Goal: Navigation & Orientation: Find specific page/section

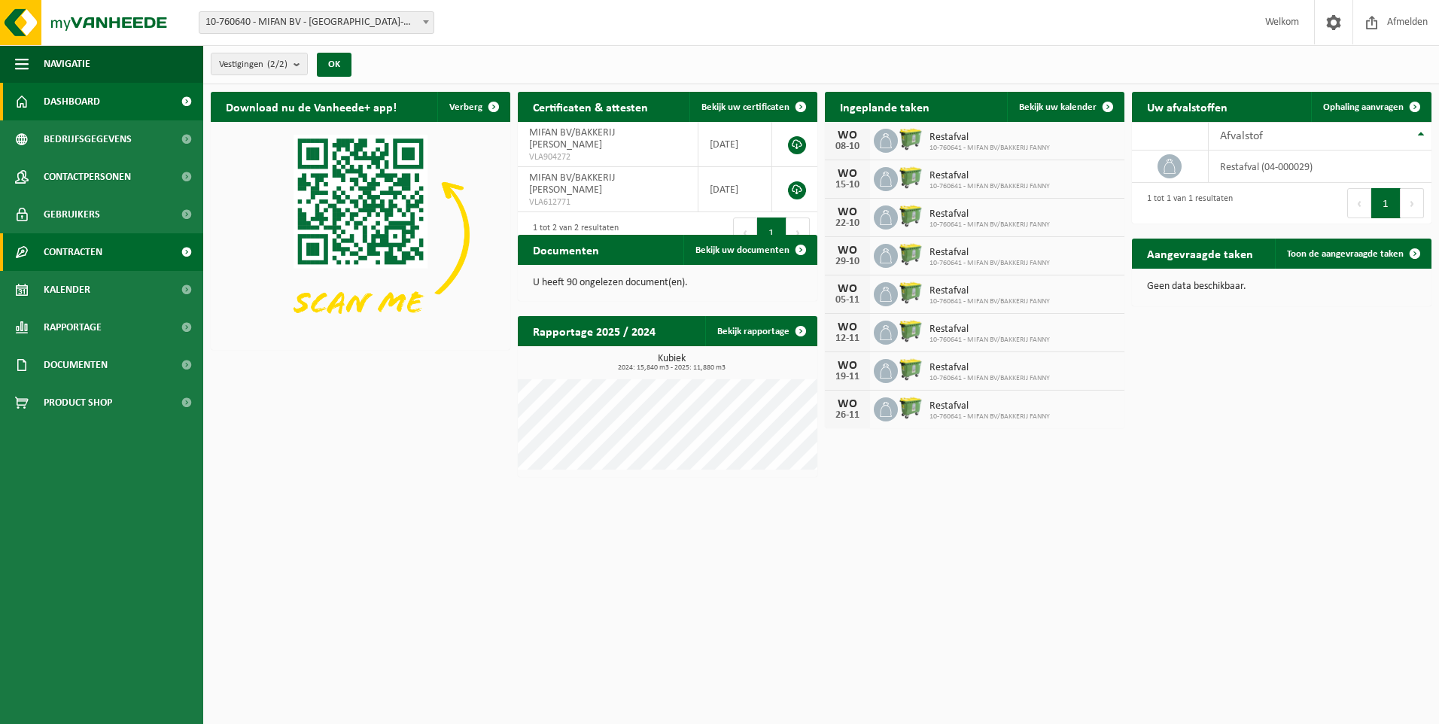
click at [72, 251] on span "Contracten" at bounding box center [73, 252] width 59 height 38
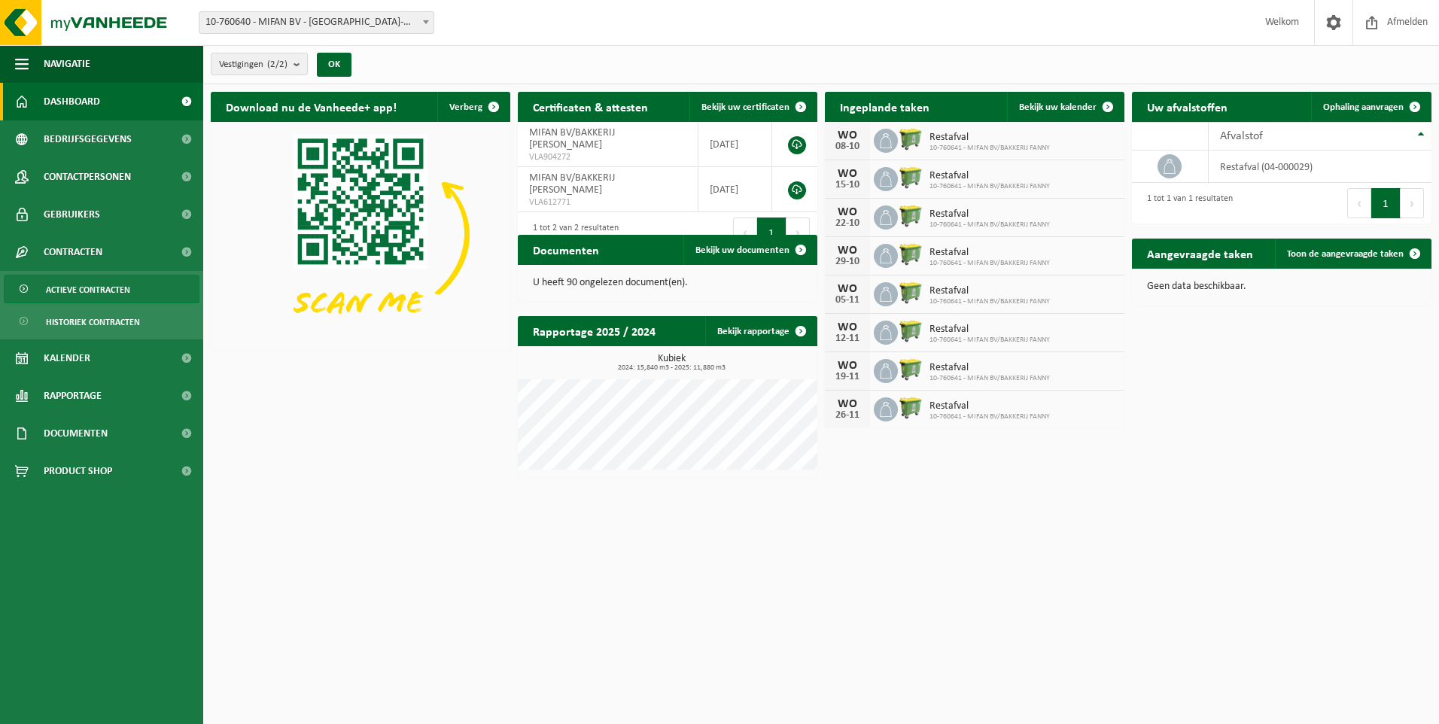
click at [84, 294] on span "Actieve contracten" at bounding box center [88, 289] width 84 height 29
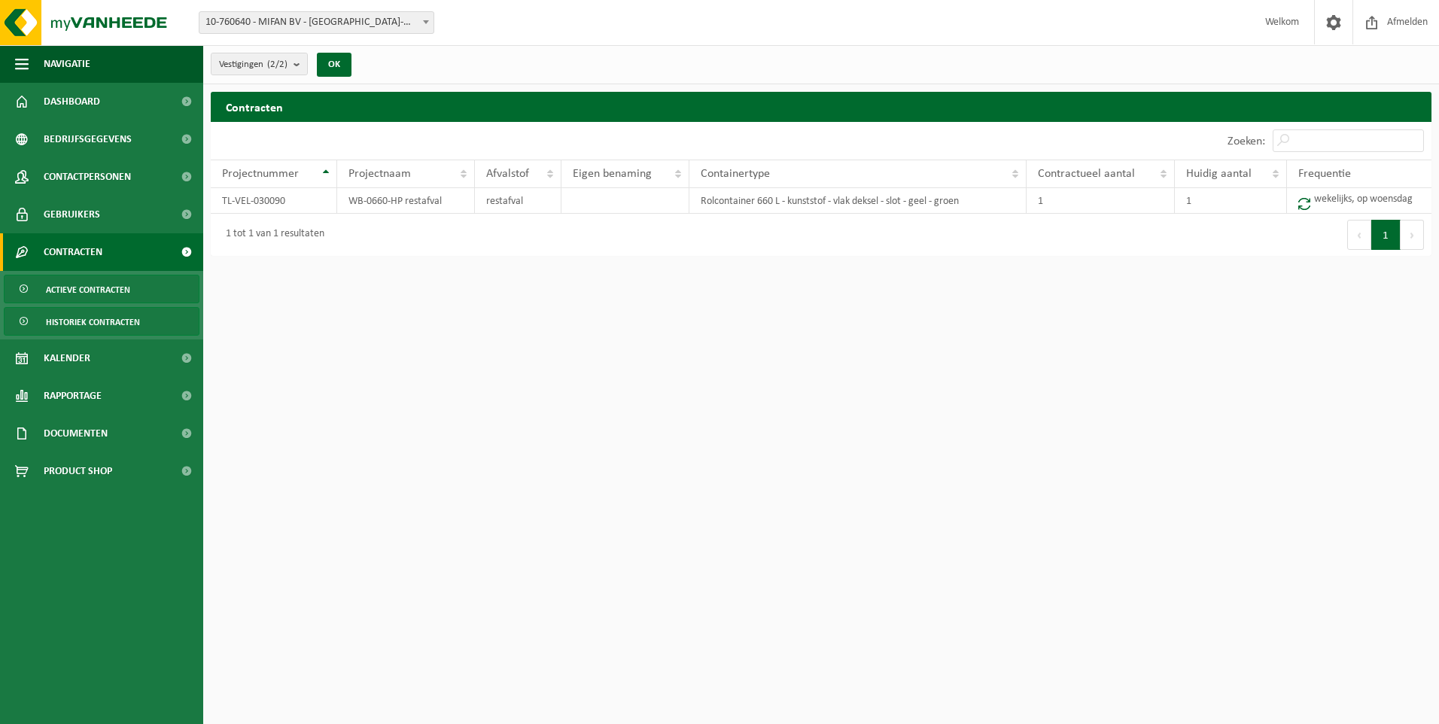
click at [83, 324] on span "Historiek contracten" at bounding box center [93, 322] width 94 height 29
click at [72, 291] on span "Actieve contracten" at bounding box center [88, 289] width 84 height 29
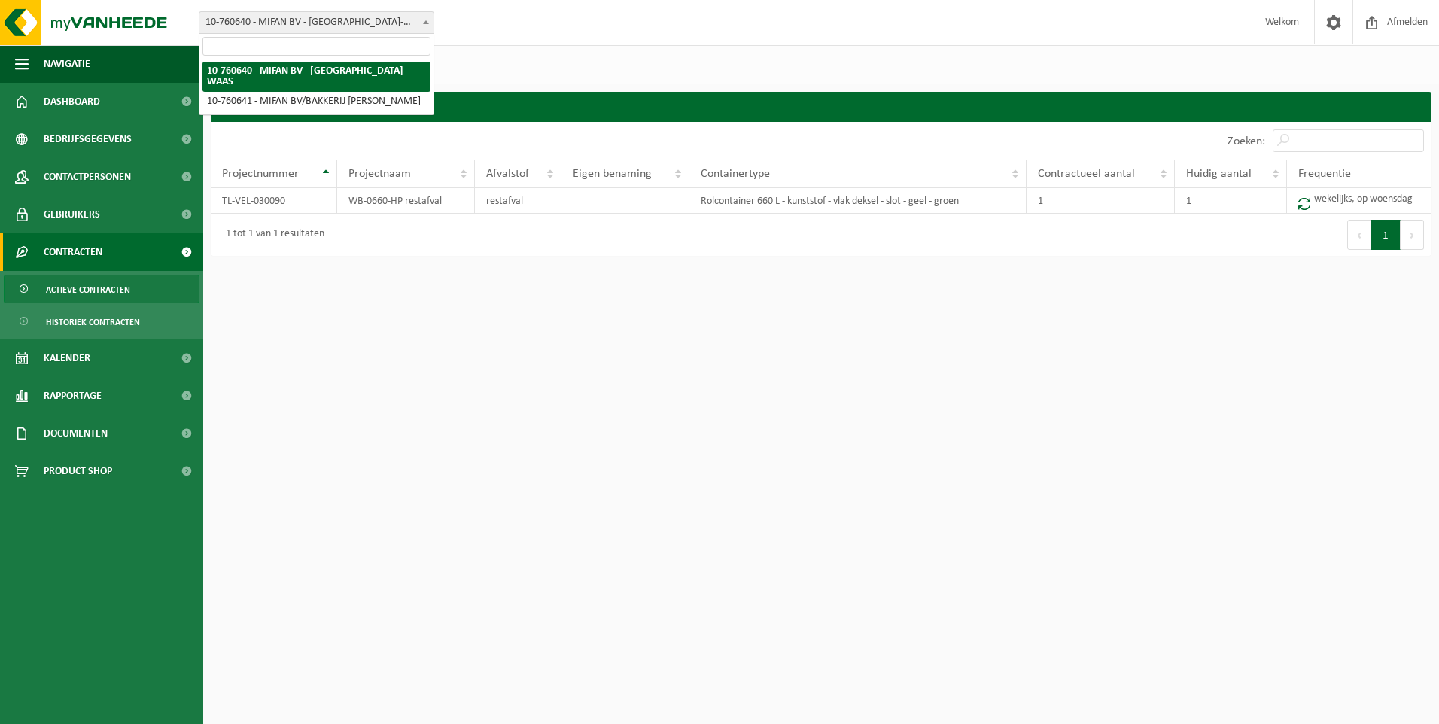
click at [427, 20] on span at bounding box center [426, 22] width 15 height 20
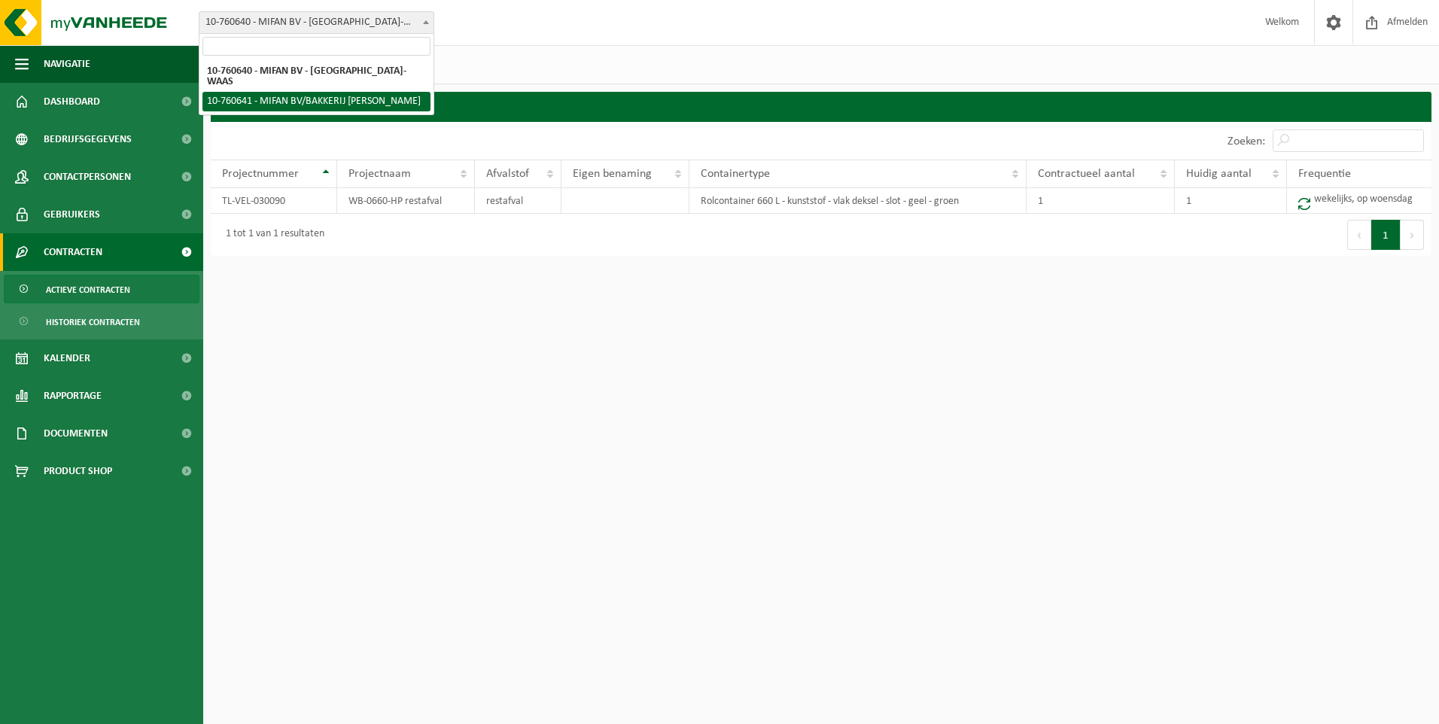
select select "24133"
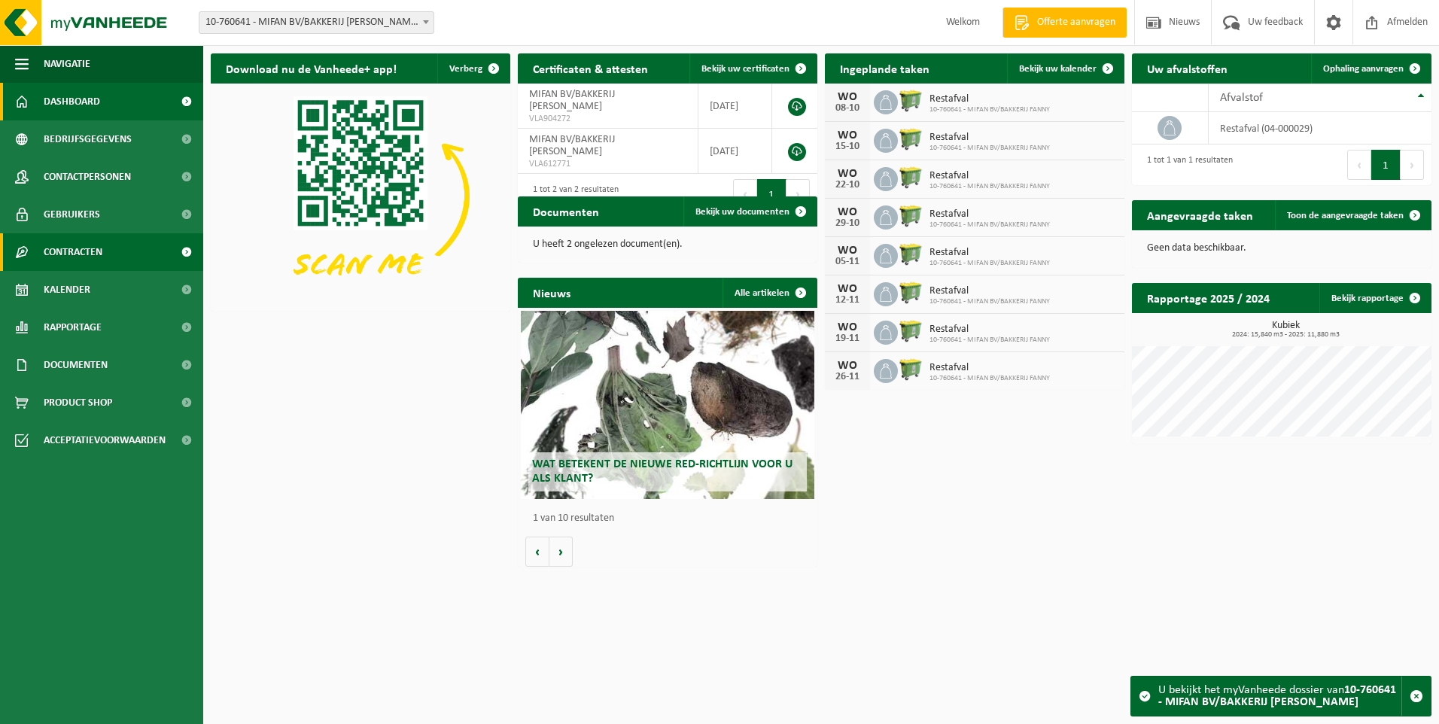
click at [62, 248] on span "Contracten" at bounding box center [73, 252] width 59 height 38
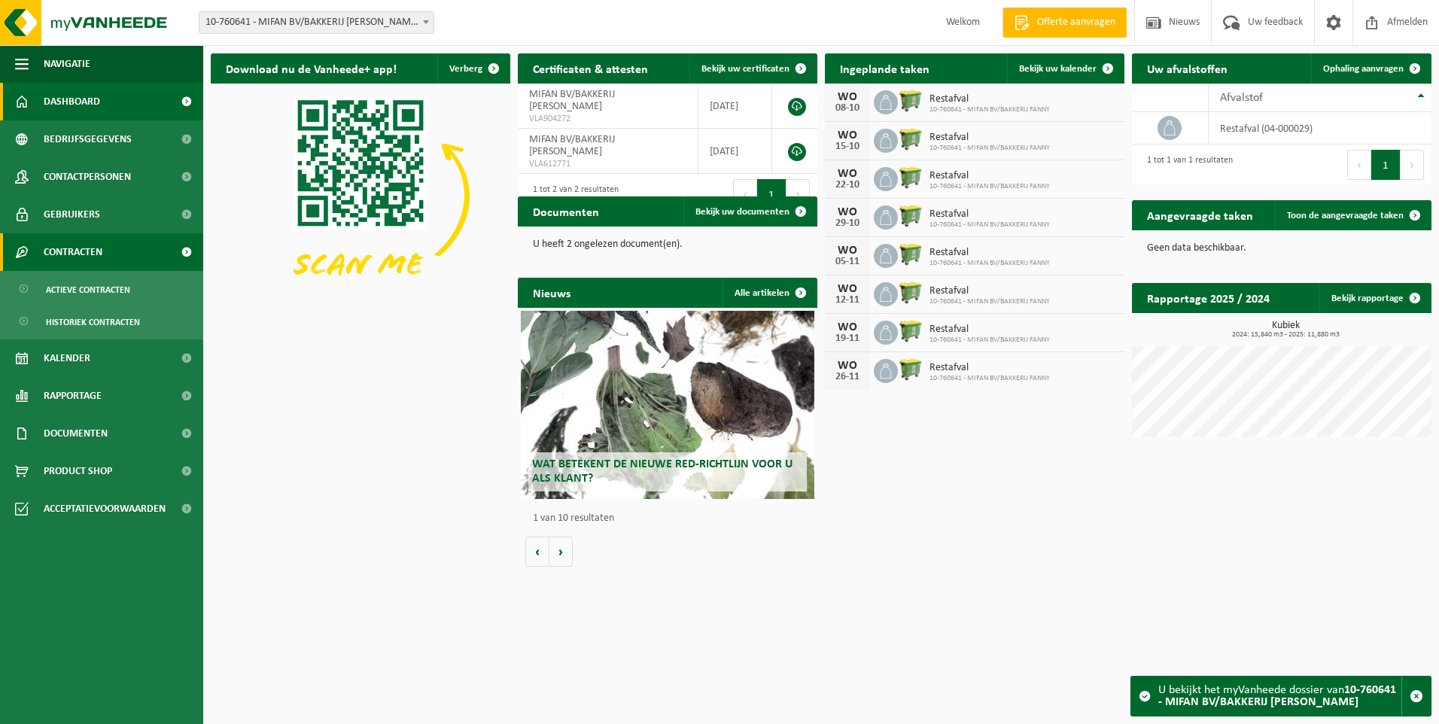
click at [186, 250] on span at bounding box center [186, 252] width 34 height 38
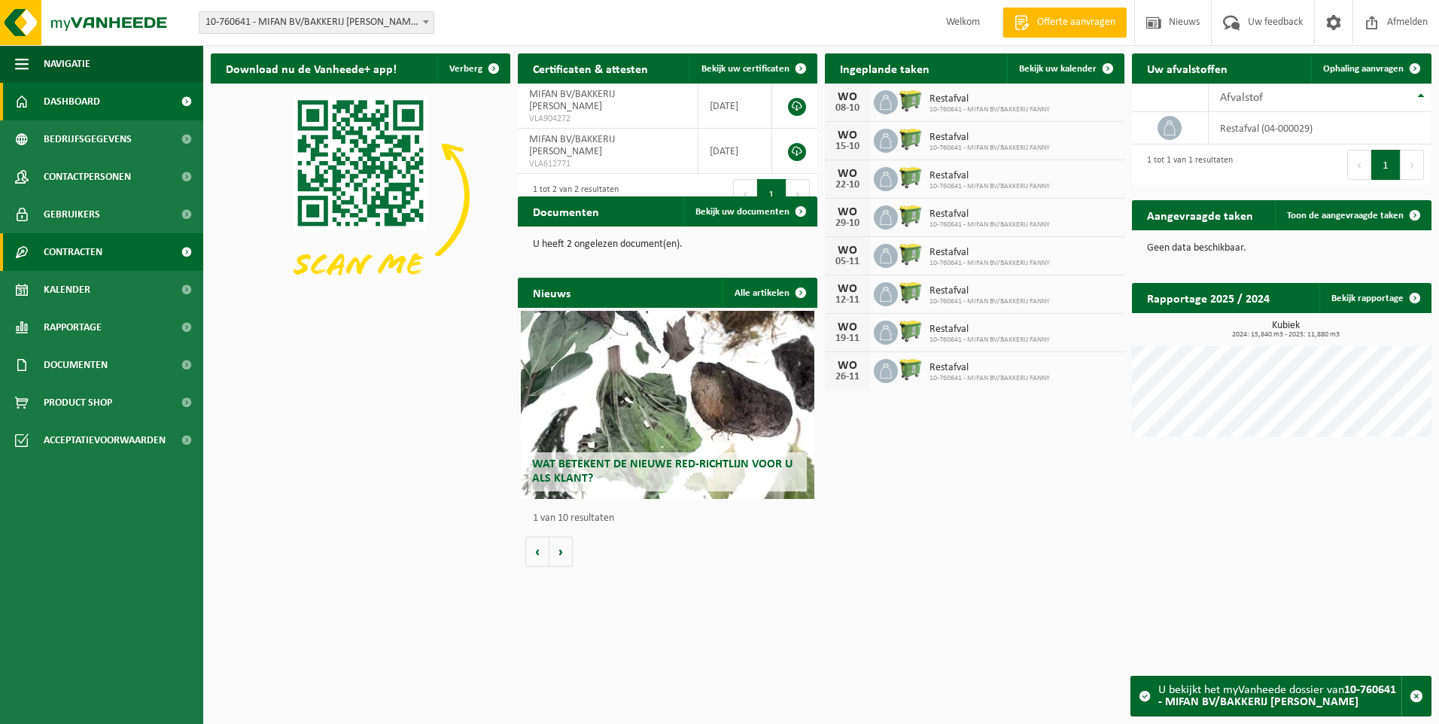
click at [186, 250] on span at bounding box center [186, 252] width 34 height 38
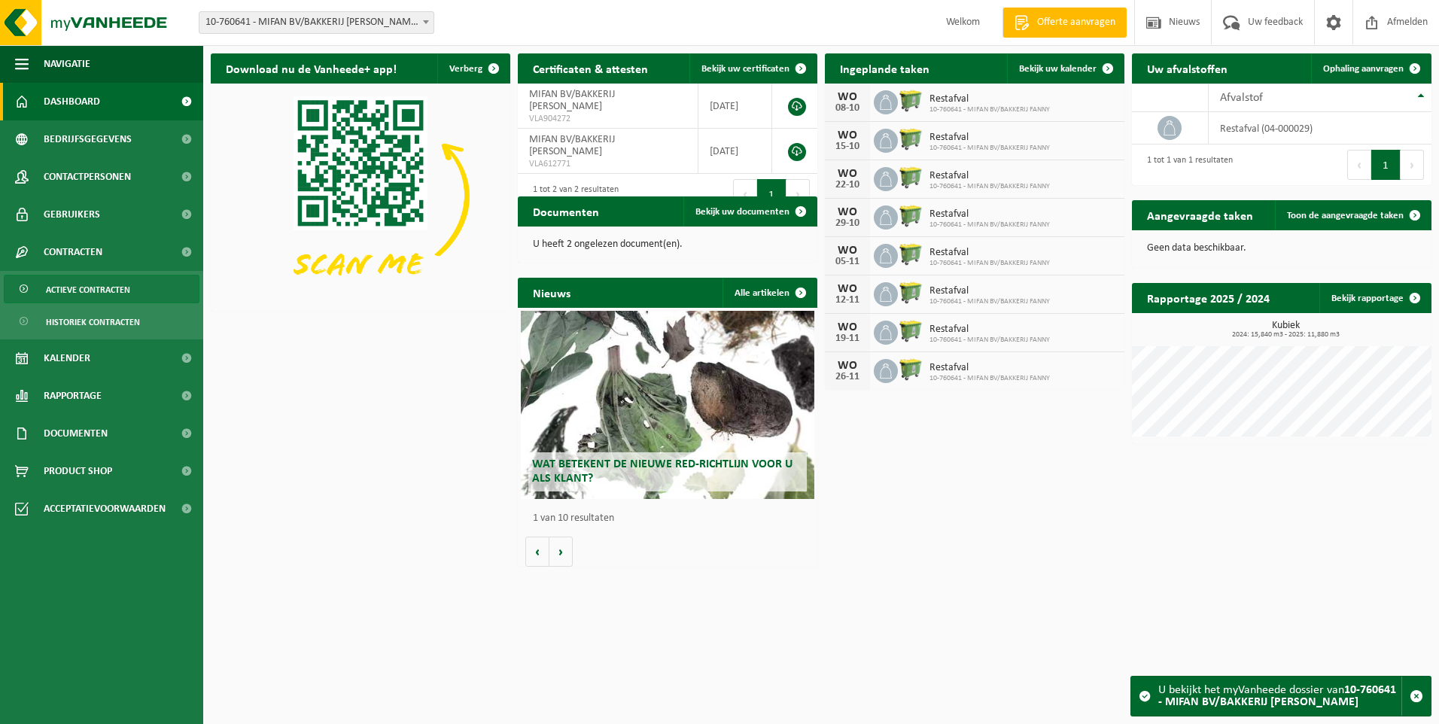
click at [95, 290] on span "Actieve contracten" at bounding box center [88, 289] width 84 height 29
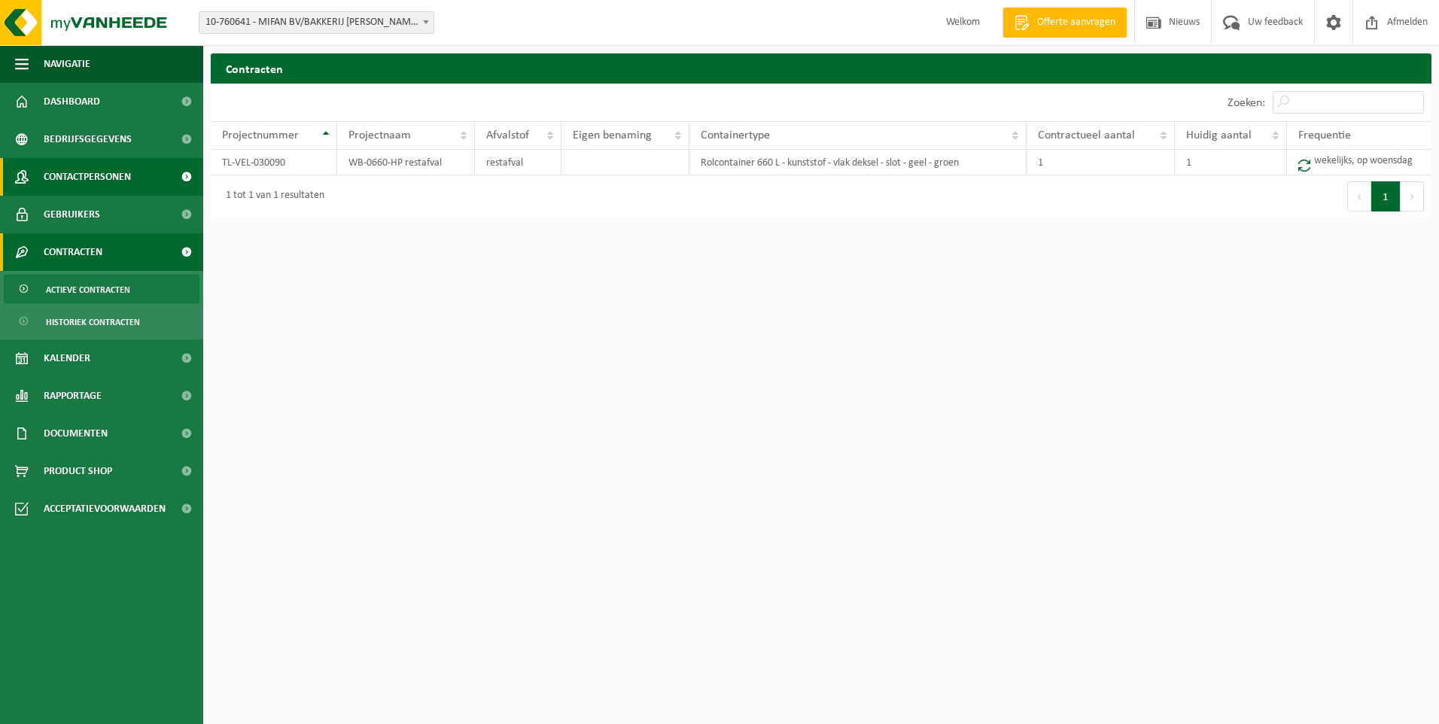
click at [125, 174] on span "Contactpersonen" at bounding box center [87, 177] width 87 height 38
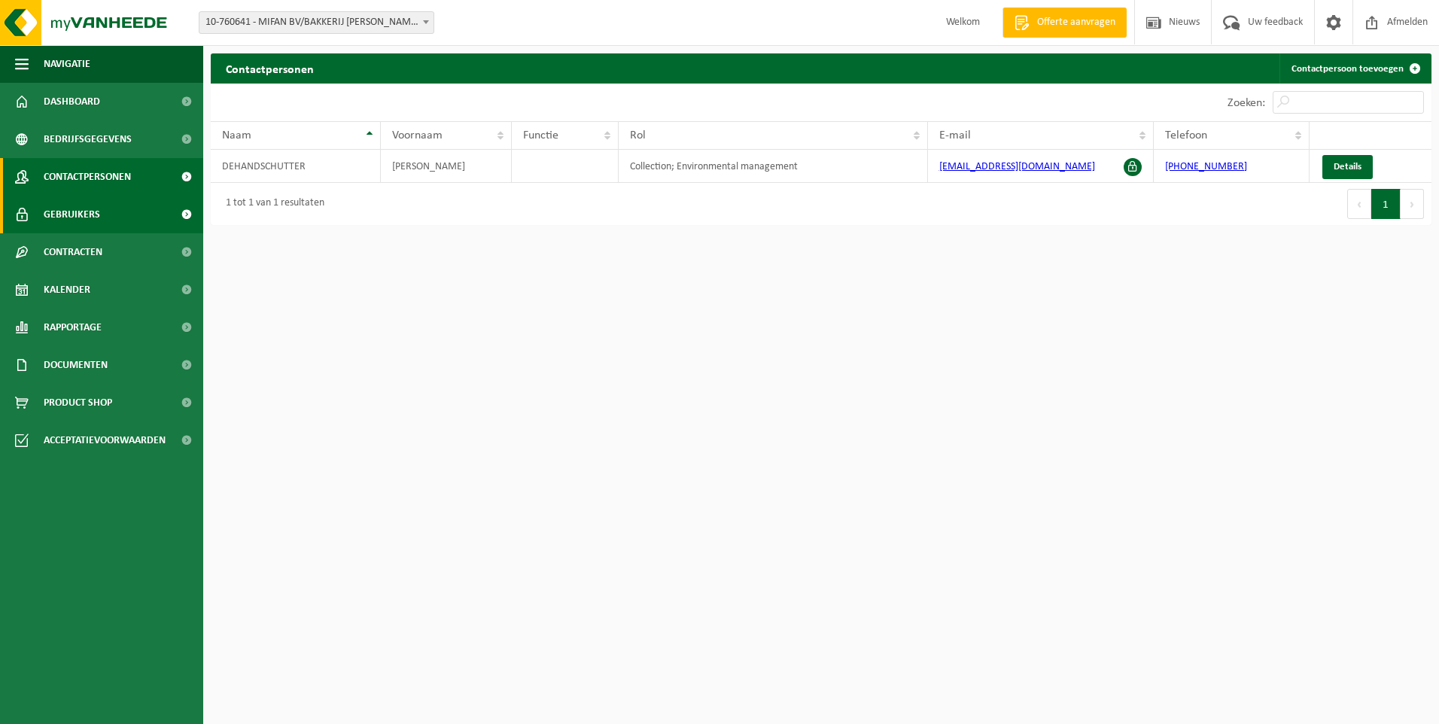
click at [68, 210] on span "Gebruikers" at bounding box center [72, 215] width 56 height 38
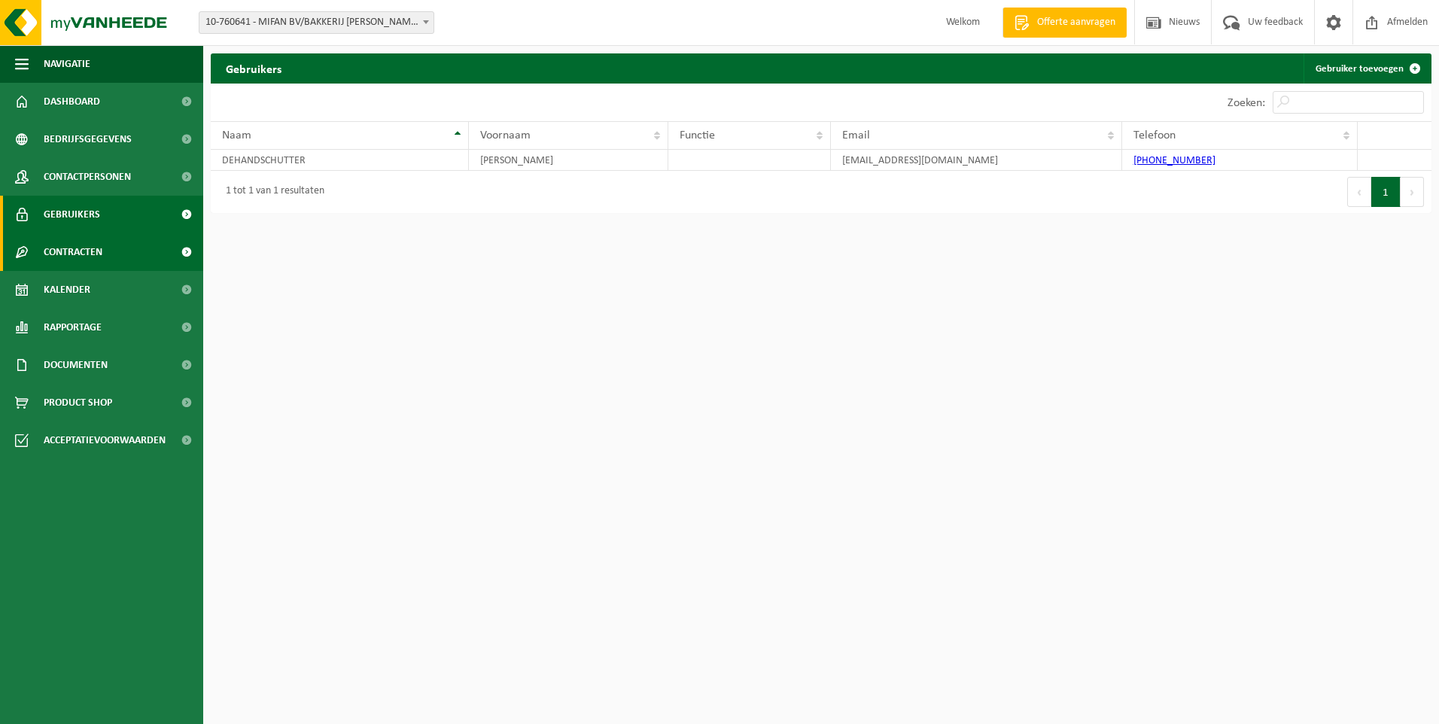
click at [70, 252] on span "Contracten" at bounding box center [73, 252] width 59 height 38
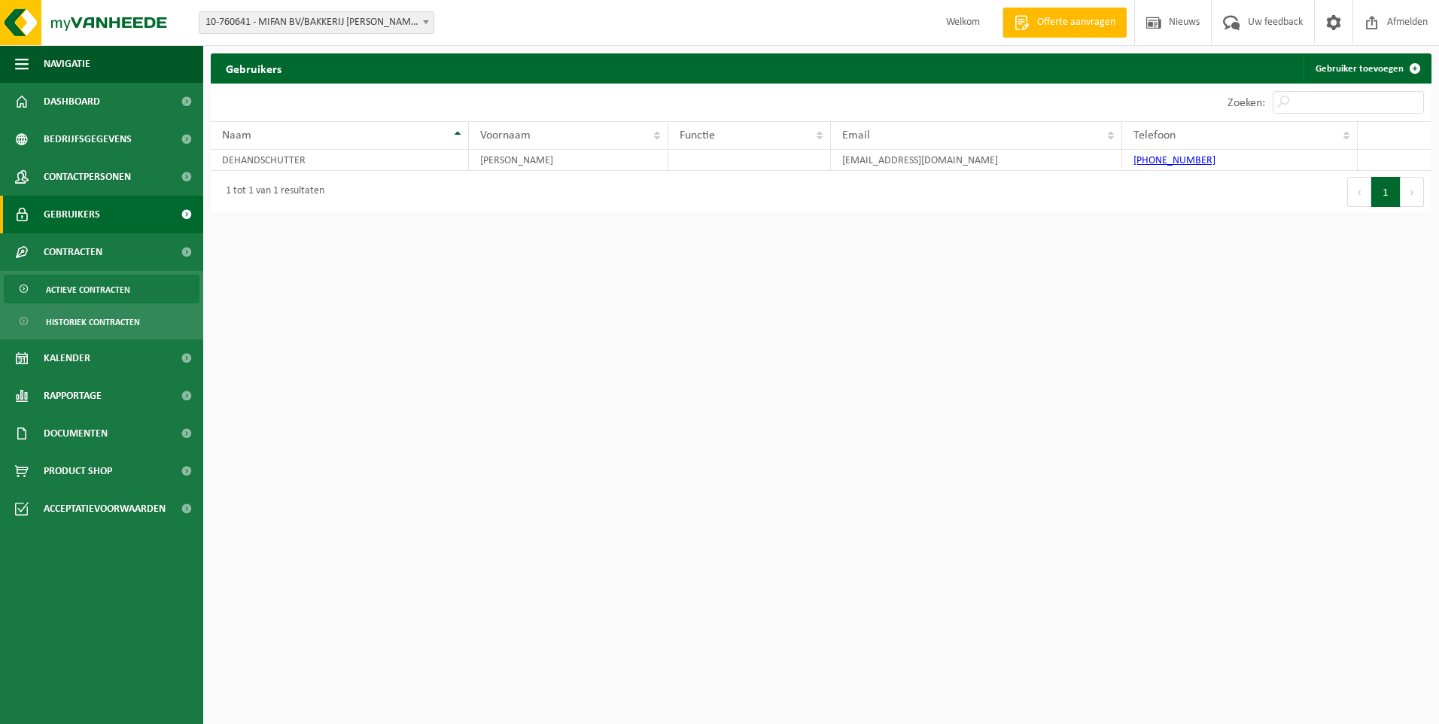
click at [20, 288] on span at bounding box center [25, 289] width 12 height 29
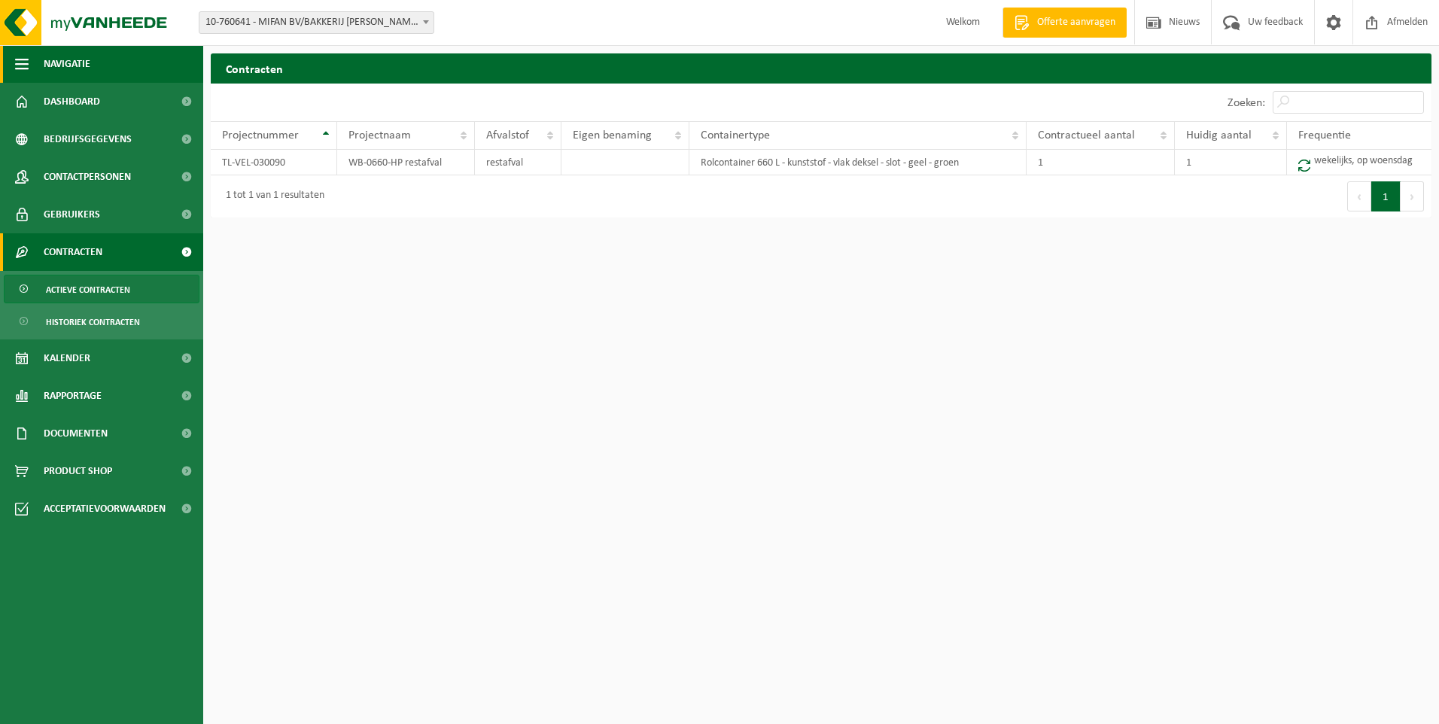
click at [20, 64] on span "button" at bounding box center [22, 64] width 14 height 38
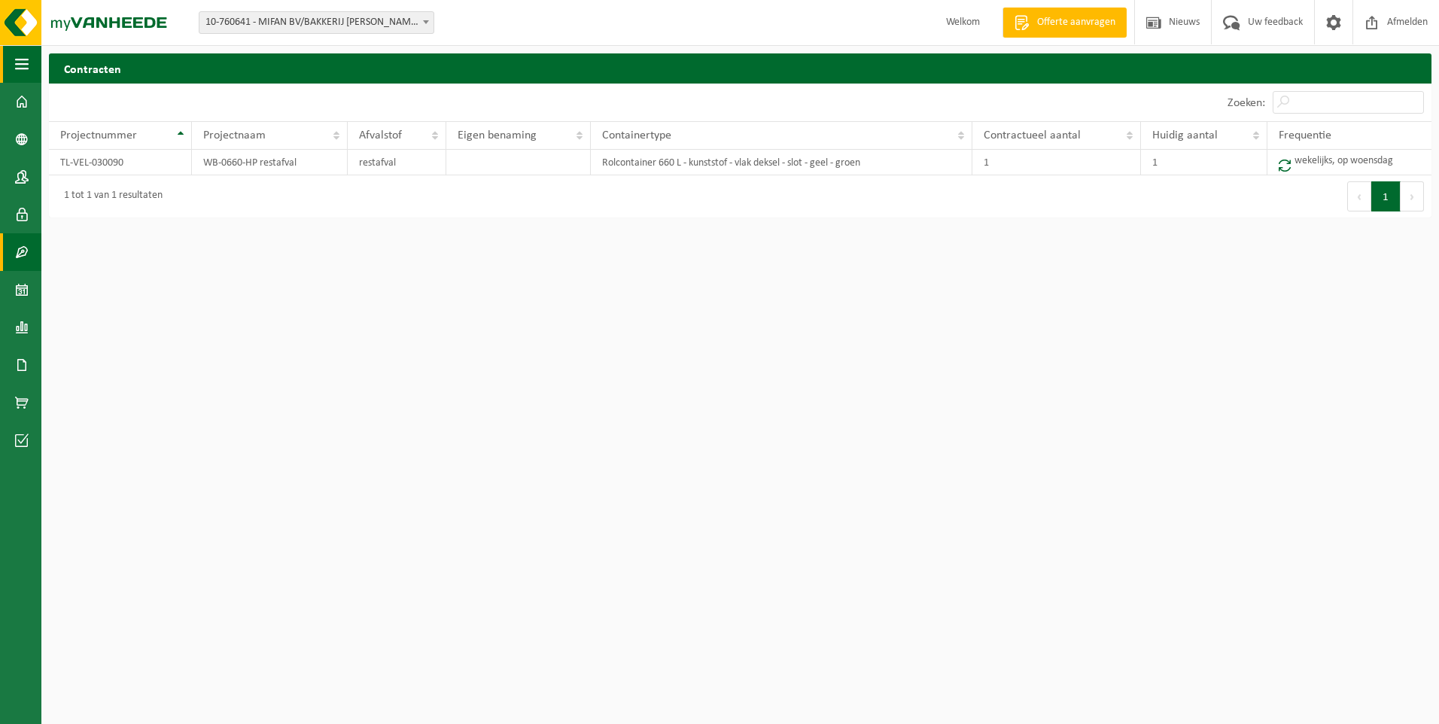
click at [20, 64] on span "button" at bounding box center [22, 64] width 14 height 38
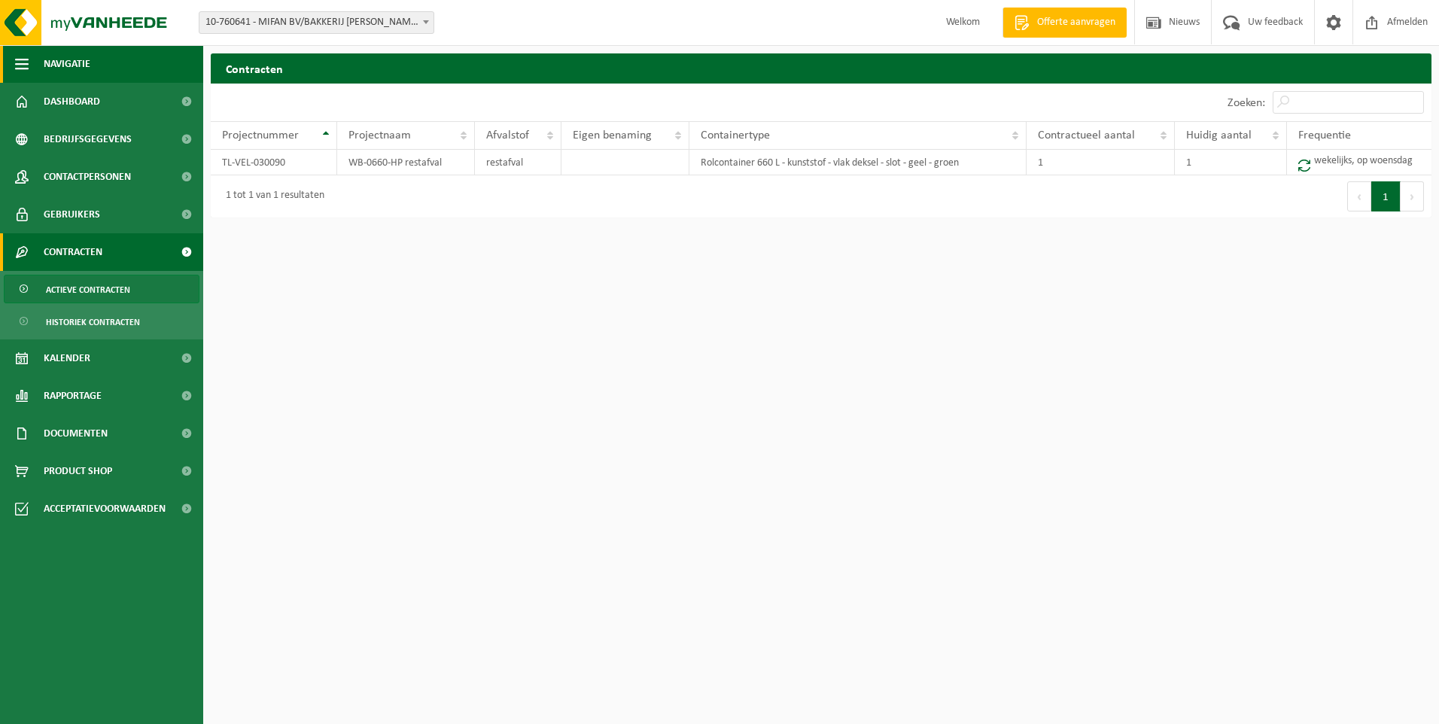
click at [16, 62] on span "button" at bounding box center [22, 64] width 14 height 38
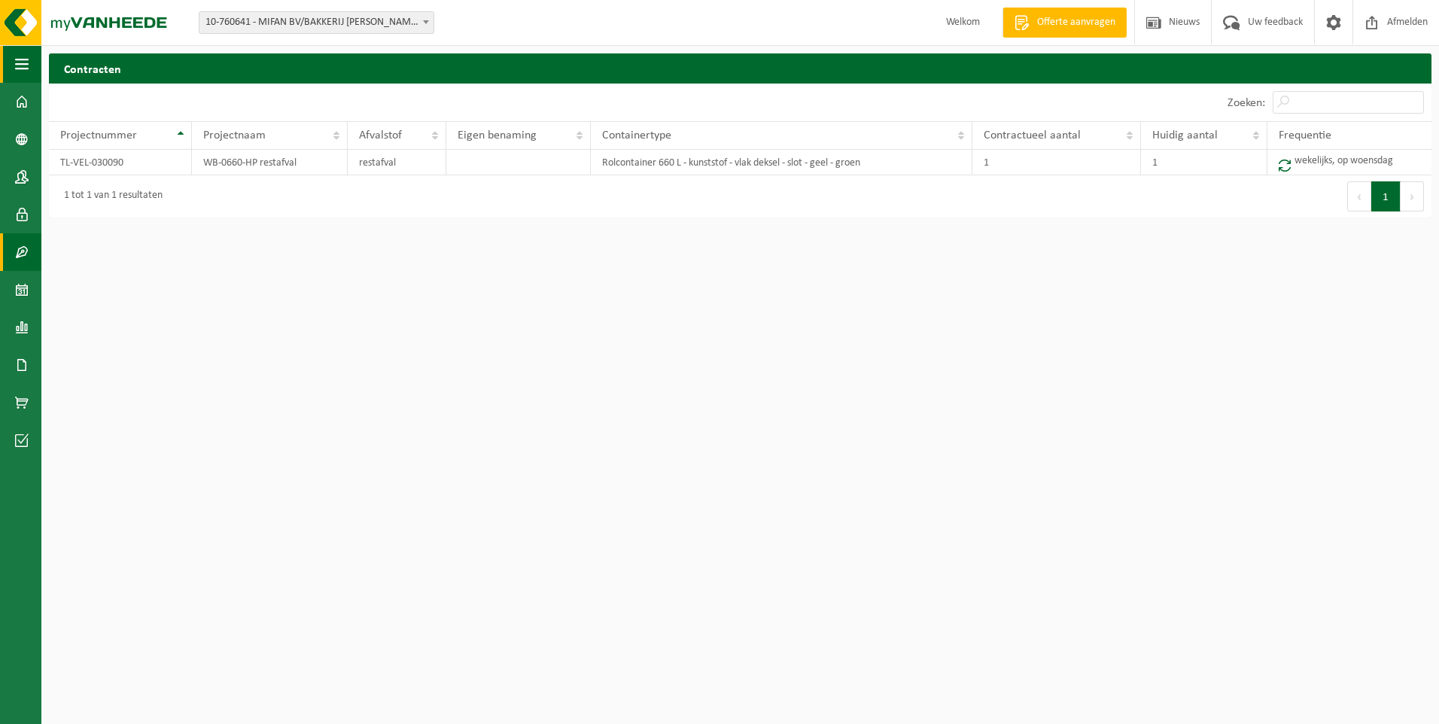
click at [16, 62] on span "button" at bounding box center [22, 64] width 14 height 38
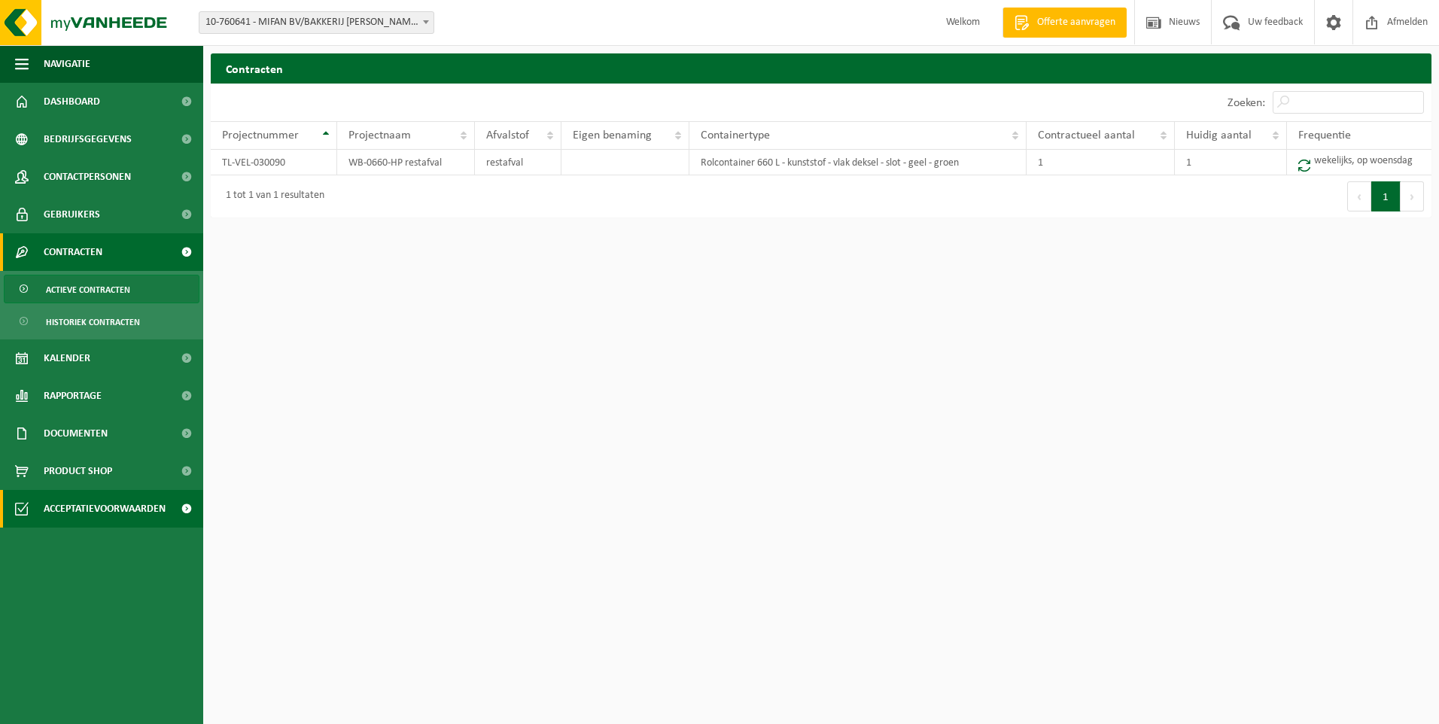
click at [118, 507] on span "Acceptatievoorwaarden" at bounding box center [105, 509] width 122 height 38
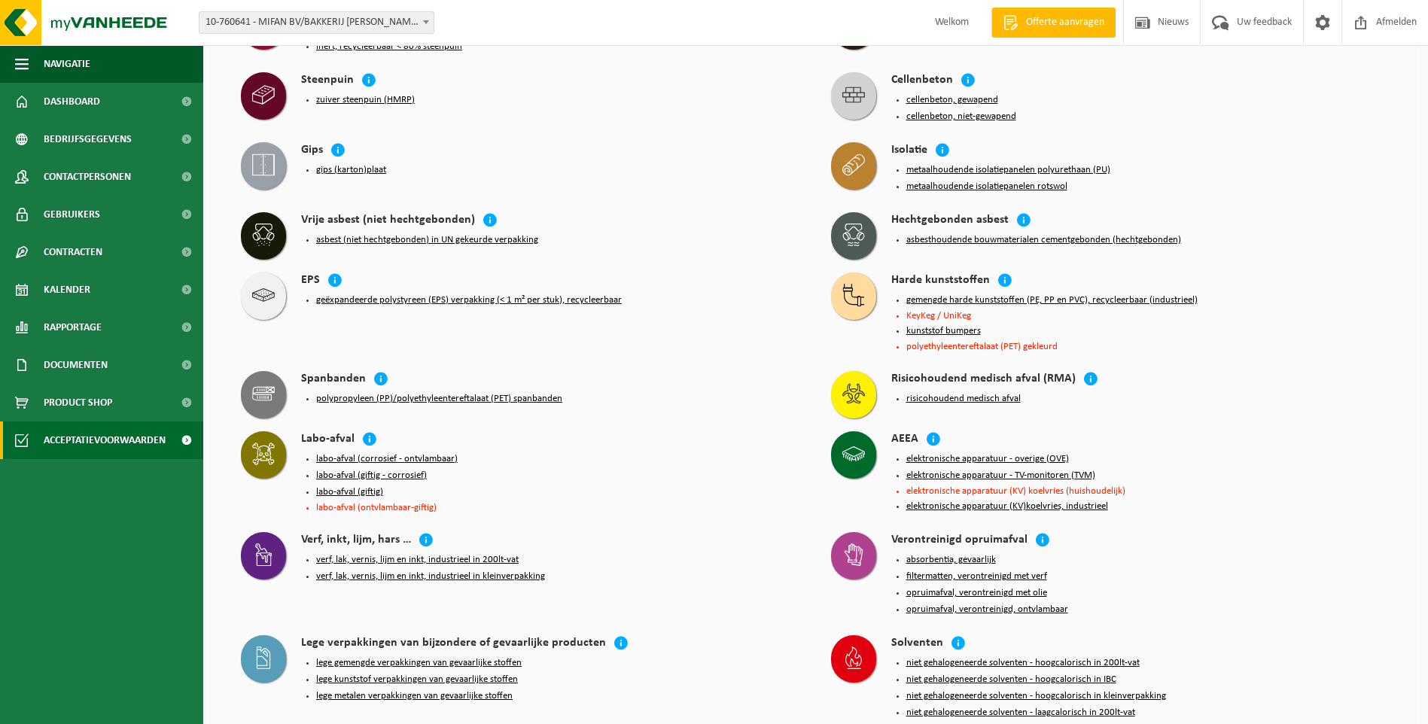
scroll to position [677, 0]
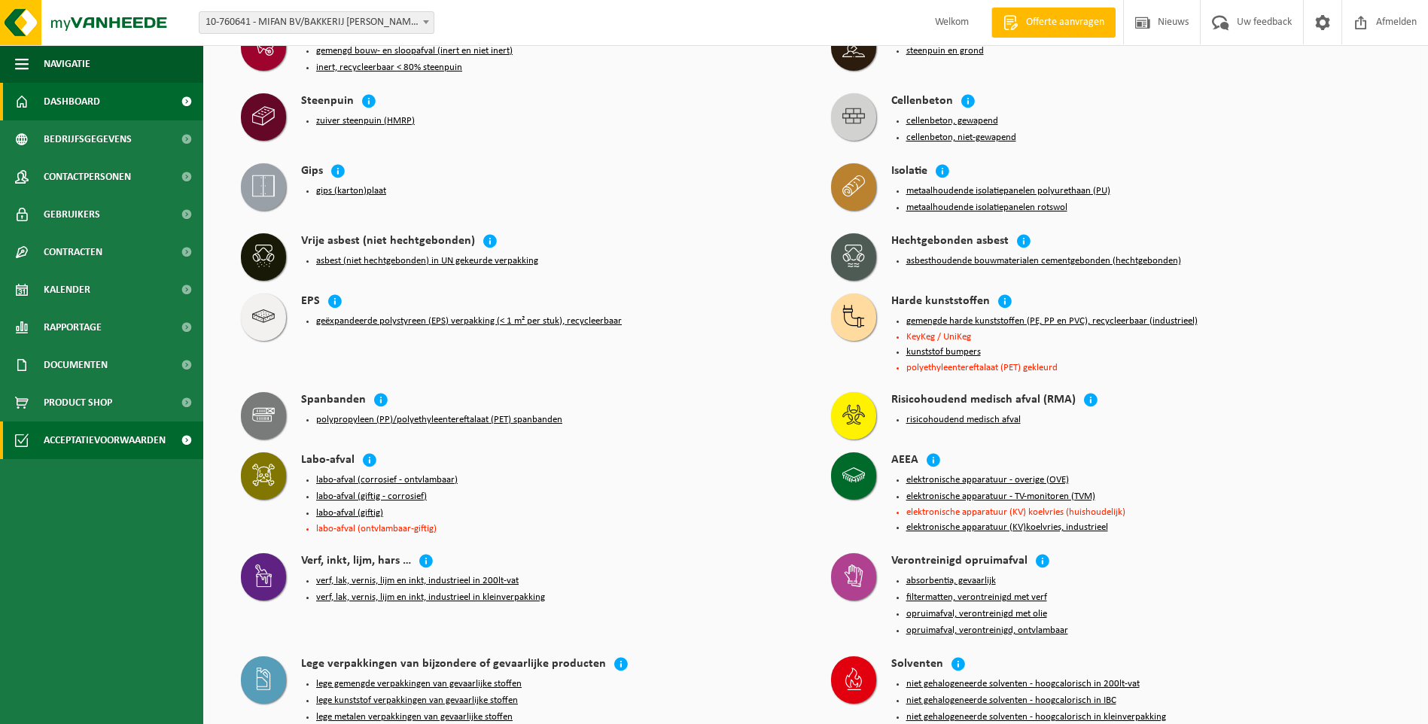
click at [57, 96] on span "Dashboard" at bounding box center [72, 102] width 56 height 38
